Goal: Task Accomplishment & Management: Use online tool/utility

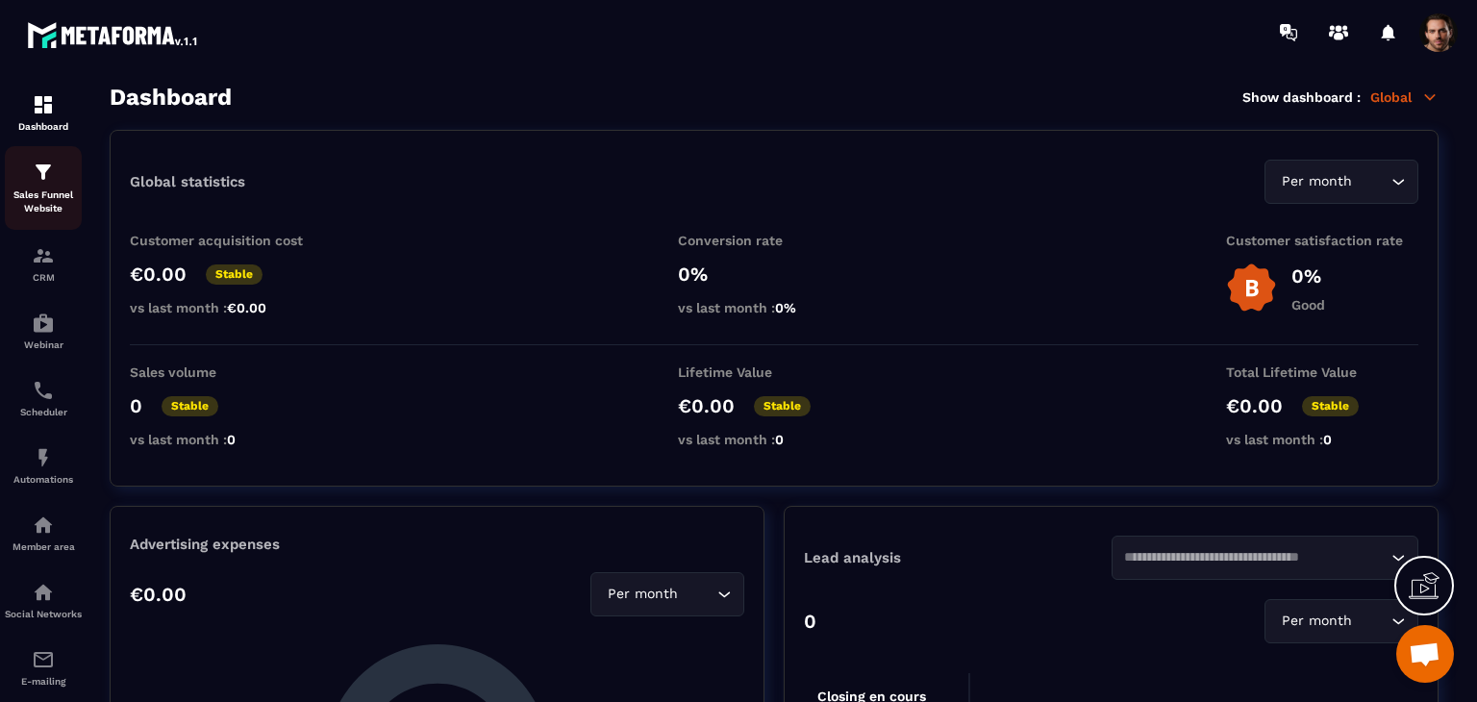
click at [50, 204] on p "Sales Funnel Website" at bounding box center [43, 202] width 77 height 27
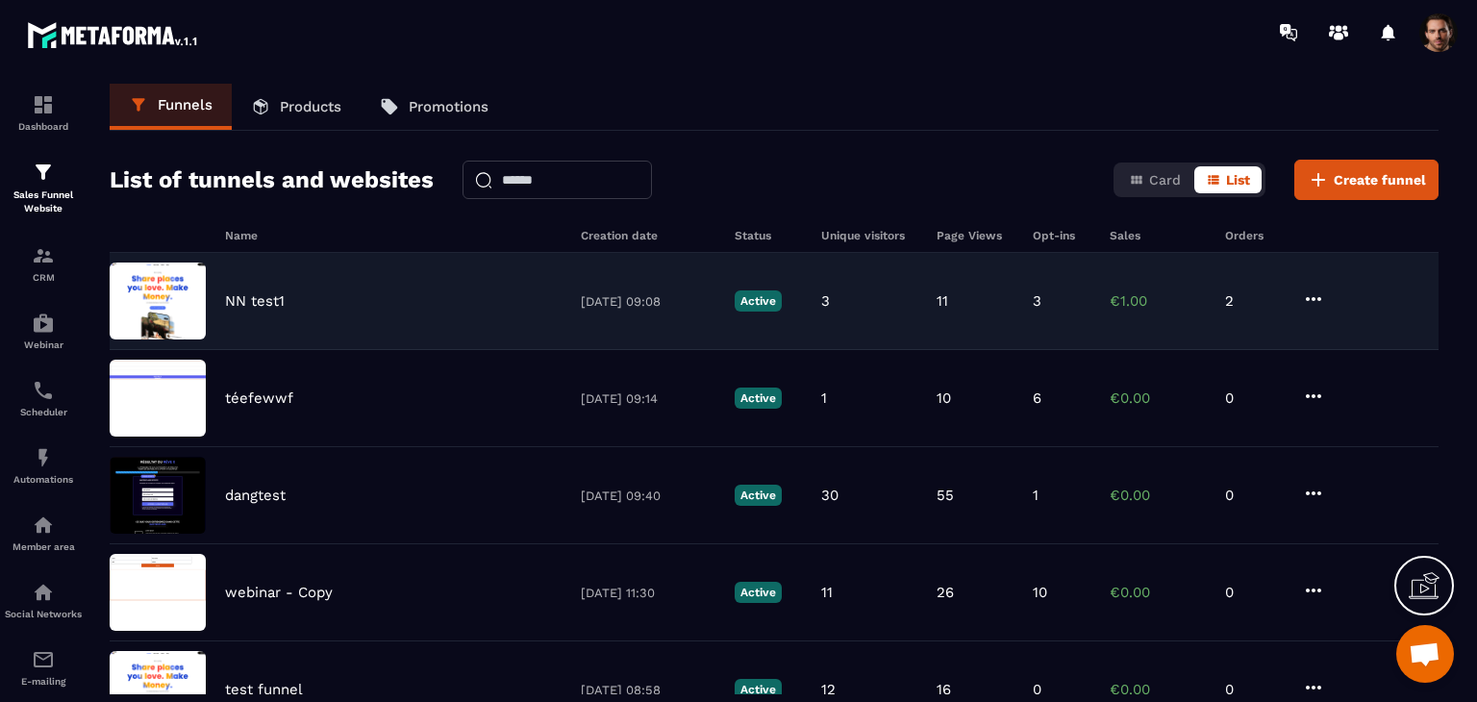
click at [939, 317] on div "NN test1 02/06/2025 09:08 Active 3 11 3 €1.00 2" at bounding box center [774, 301] width 1329 height 97
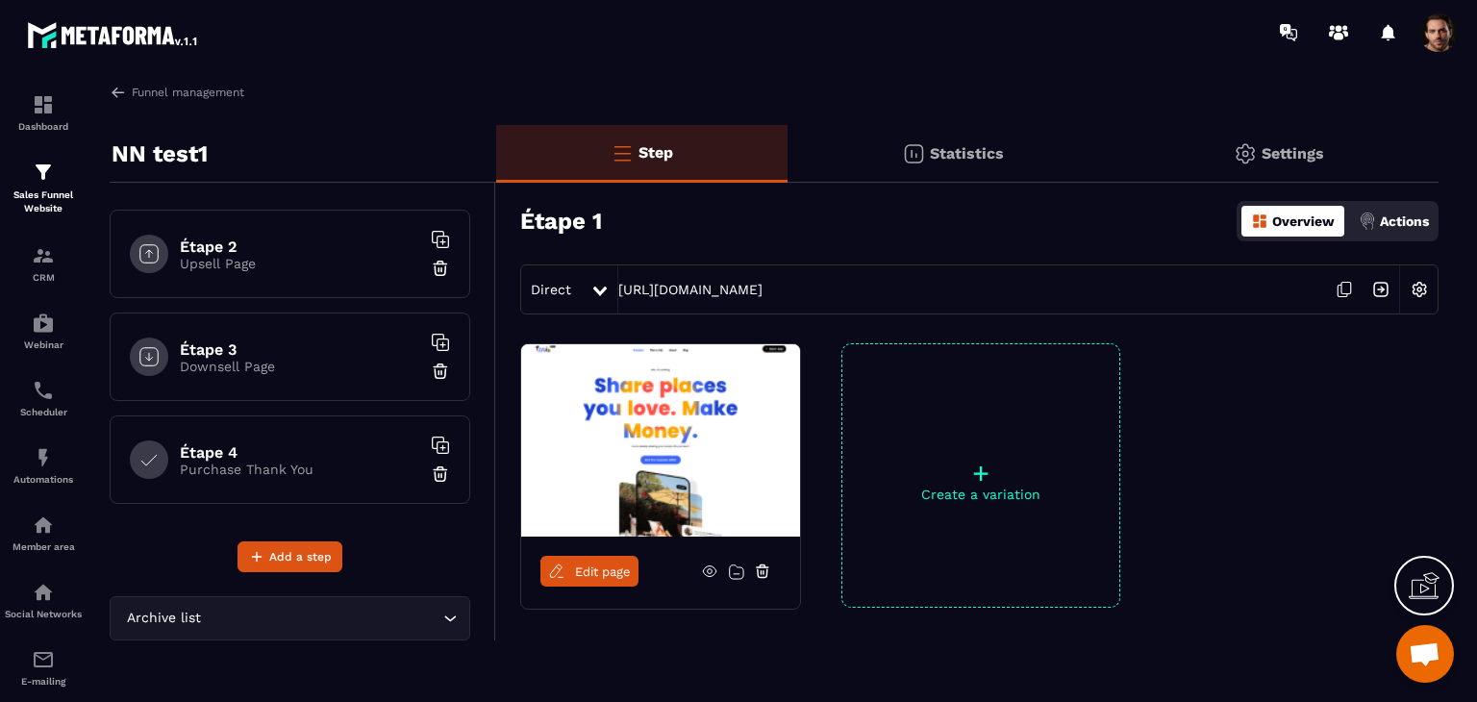
scroll to position [67, 0]
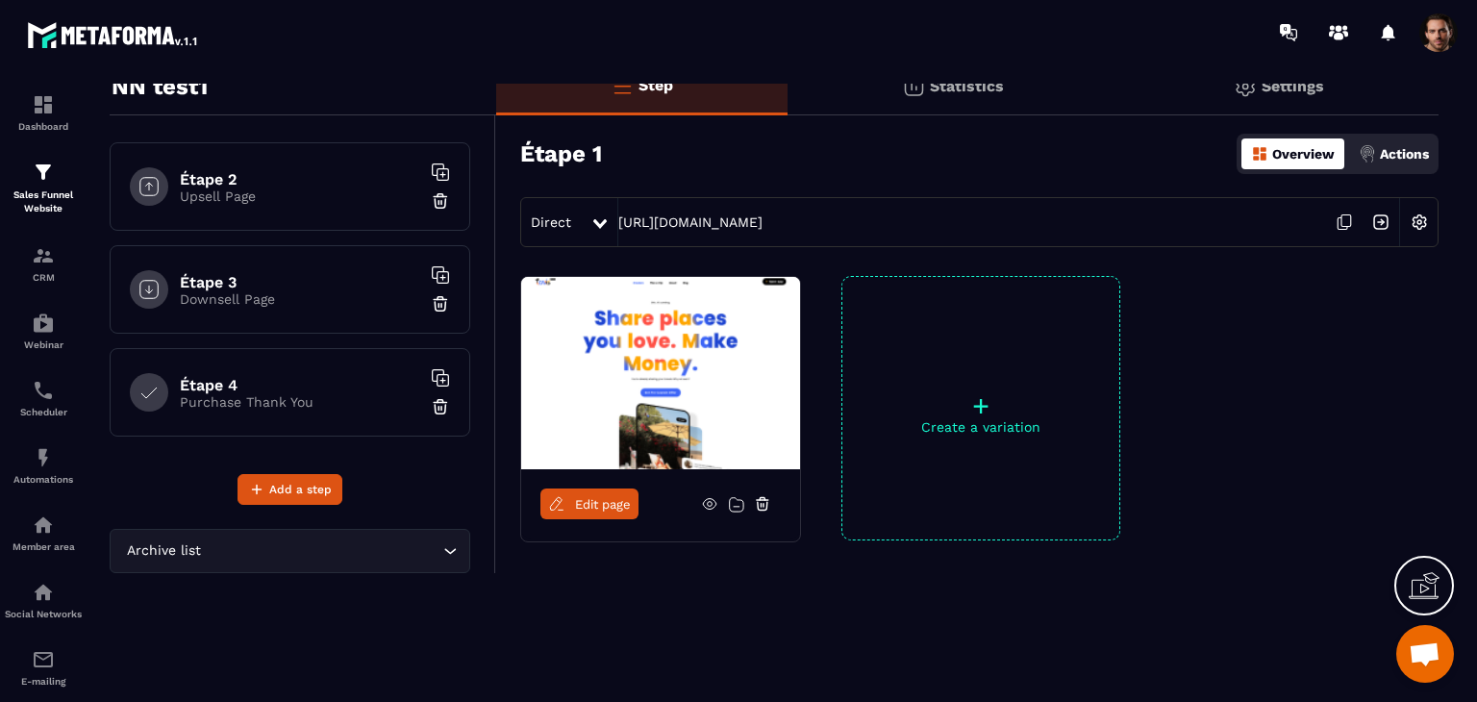
click at [300, 397] on p "Purchase Thank You" at bounding box center [300, 401] width 240 height 15
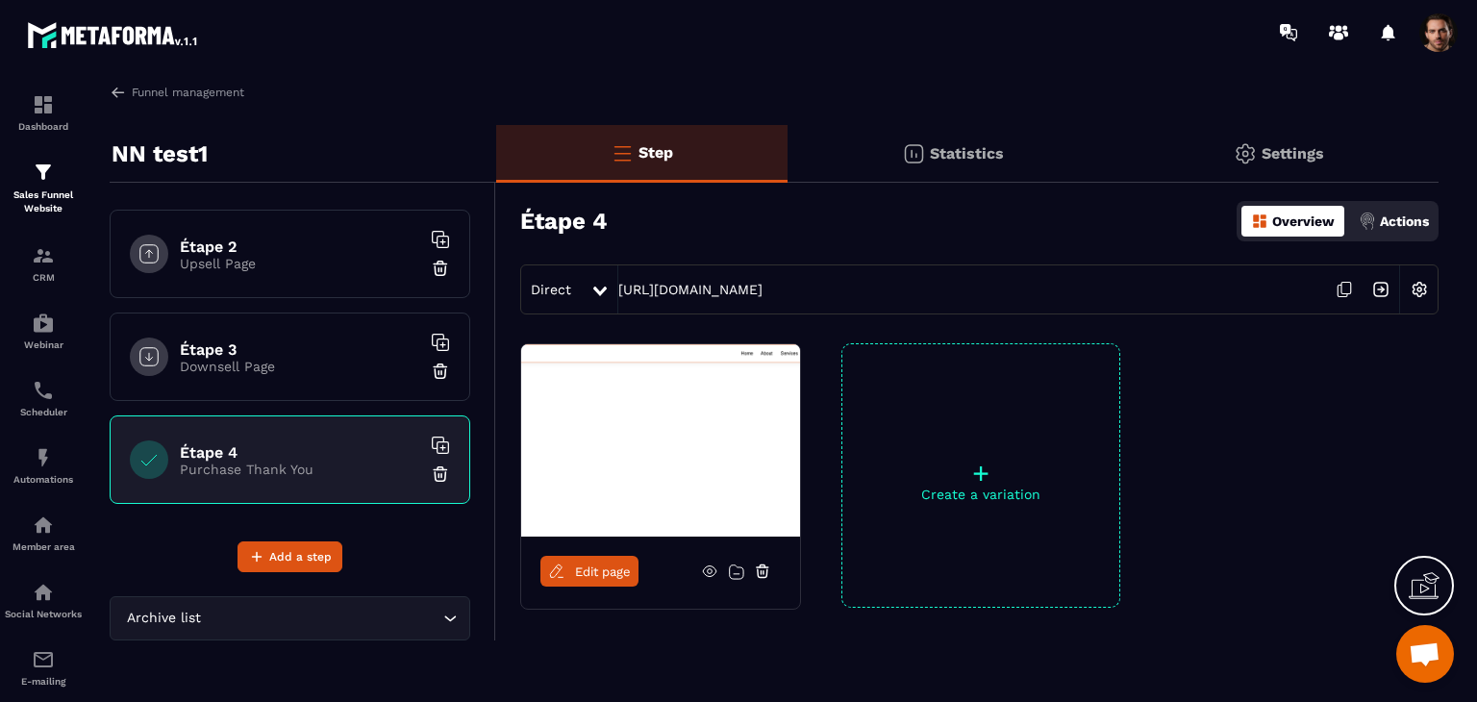
click at [585, 576] on span "Edit page" at bounding box center [603, 572] width 56 height 14
